Goal: Task Accomplishment & Management: Complete application form

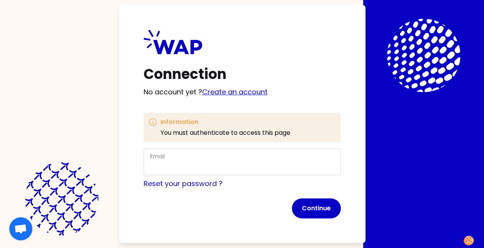
click at [252, 93] on link "Create an account" at bounding box center [234, 92] width 65 height 10
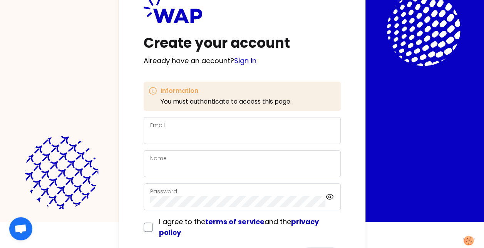
scroll to position [38, 0]
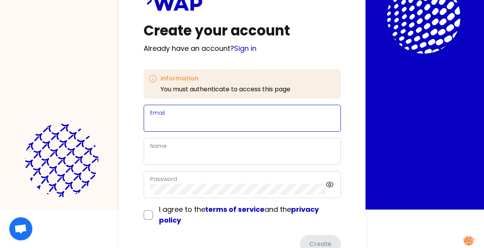
click at [166, 124] on input "Email" at bounding box center [242, 122] width 184 height 11
type input "[PERSON_NAME][EMAIL_ADDRESS][PERSON_NAME][DOMAIN_NAME]"
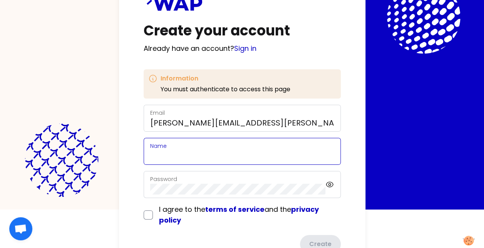
type input "[PERSON_NAME]"
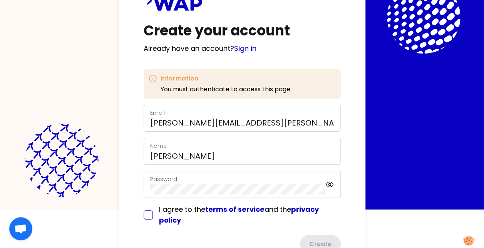
click at [147, 215] on input "checkbox" at bounding box center [148, 214] width 9 height 9
checkbox input "true"
click at [329, 183] on icon at bounding box center [330, 184] width 2 height 2
click at [138, 189] on div "Create your account Already have an account? Sign in Information You must authe…" at bounding box center [242, 121] width 246 height 318
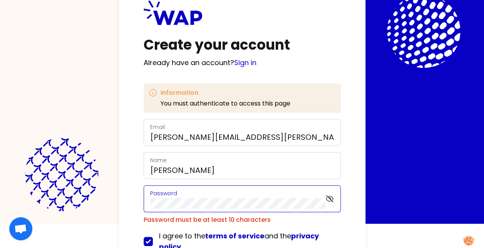
scroll to position [80, 0]
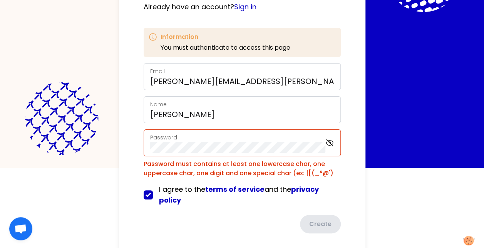
click at [125, 156] on div "Create your account Already have an account? Sign in Information You must authe…" at bounding box center [242, 89] width 246 height 338
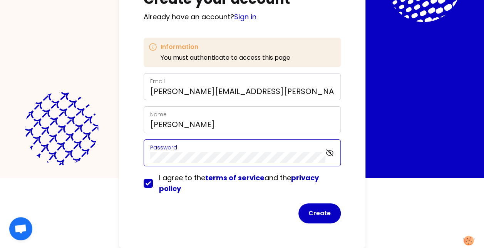
scroll to position [69, 0]
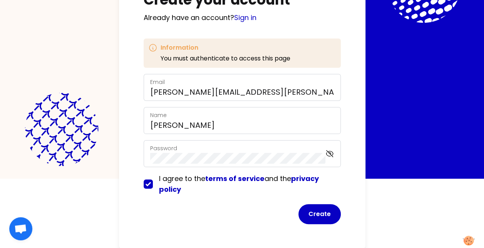
click at [132, 219] on div "Create your account Already have an account? Sign in Information You must authe…" at bounding box center [242, 90] width 246 height 318
click at [330, 216] on button "Create" at bounding box center [319, 214] width 42 height 20
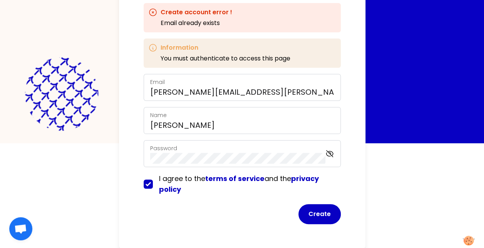
scroll to position [0, 0]
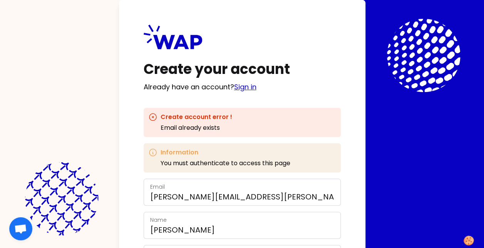
click at [248, 89] on link "Sign in" at bounding box center [245, 87] width 22 height 10
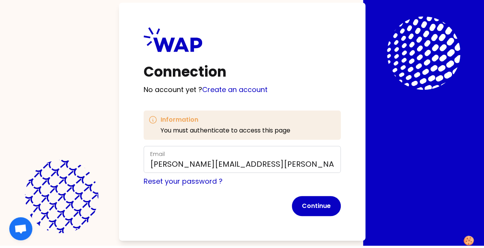
scroll to position [3, 0]
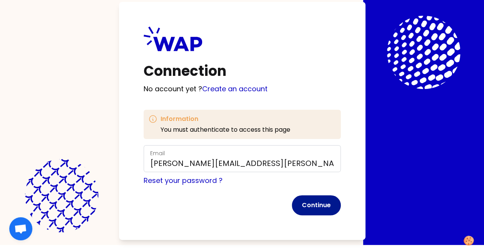
click at [314, 201] on button "Continue" at bounding box center [316, 205] width 49 height 20
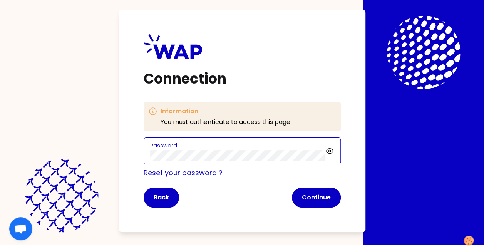
click button "Continue" at bounding box center [316, 197] width 49 height 20
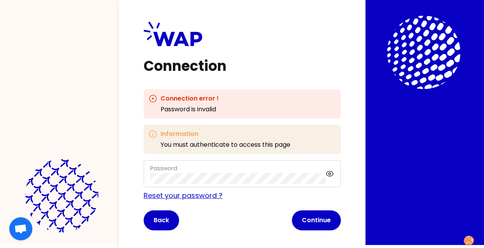
click at [197, 195] on link "Reset your password ?" at bounding box center [183, 196] width 79 height 10
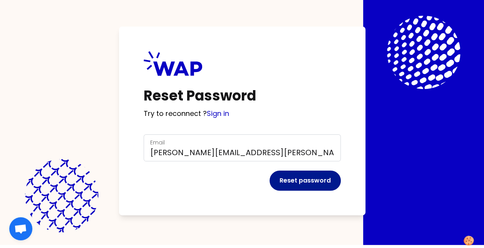
click at [313, 182] on button "Reset password" at bounding box center [304, 181] width 71 height 20
